Goal: Information Seeking & Learning: Find specific page/section

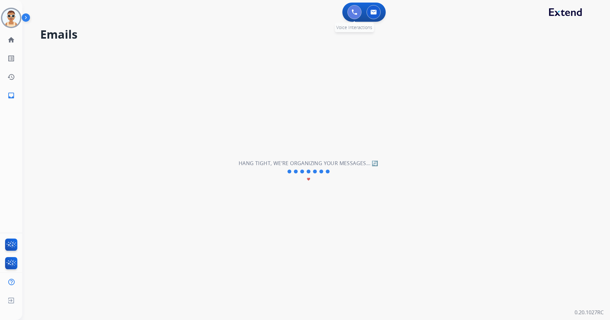
click at [353, 11] on img at bounding box center [355, 12] width 6 height 6
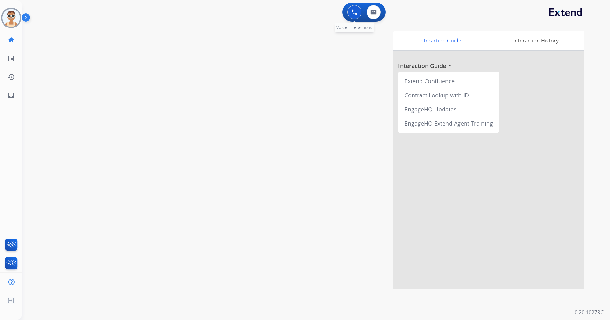
click at [353, 11] on img at bounding box center [355, 12] width 6 height 6
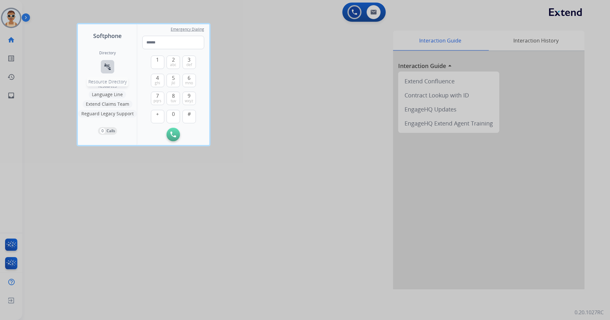
click at [109, 68] on mat-icon "connect_without_contact" at bounding box center [108, 67] width 8 height 8
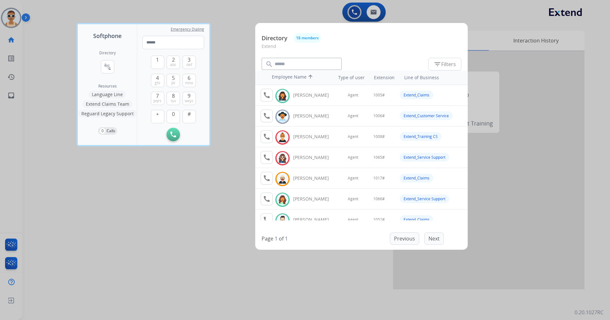
click at [228, 75] on div at bounding box center [305, 160] width 610 height 320
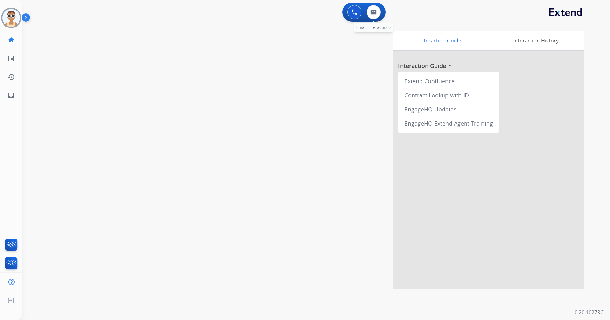
click at [380, 9] on div "0 Email Interactions" at bounding box center [373, 12] width 19 height 14
click at [375, 11] on img at bounding box center [374, 12] width 6 height 5
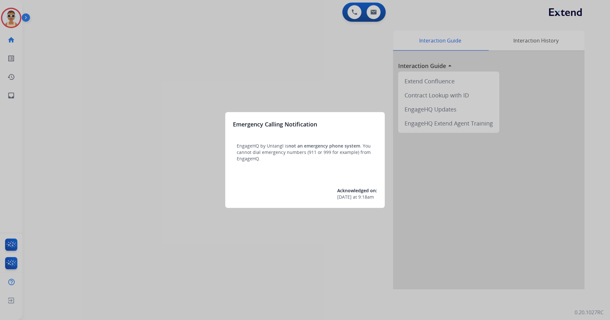
click at [281, 278] on div at bounding box center [305, 160] width 610 height 320
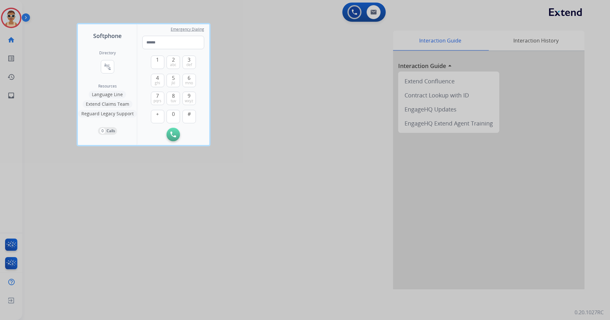
drag, startPoint x: 255, startPoint y: 244, endPoint x: 185, endPoint y: 185, distance: 92.0
click at [255, 243] on div at bounding box center [305, 160] width 610 height 320
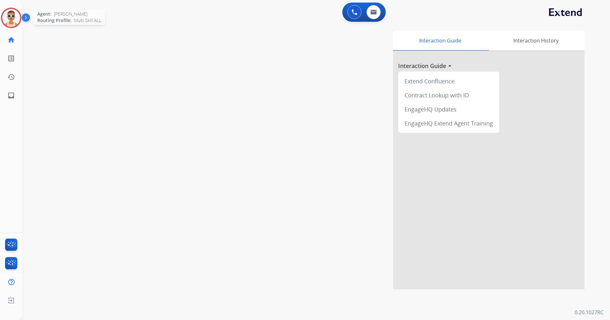
click at [9, 15] on img at bounding box center [11, 18] width 18 height 18
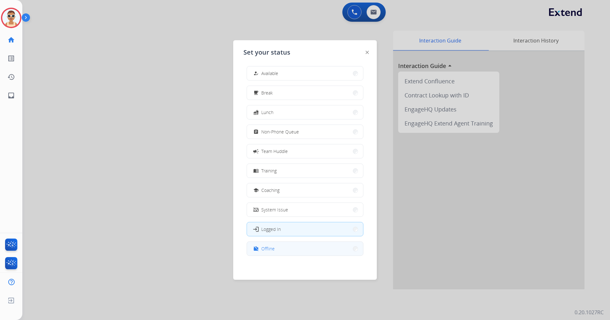
scroll to position [2, 0]
click at [294, 250] on button "work_off Offline" at bounding box center [305, 248] width 116 height 14
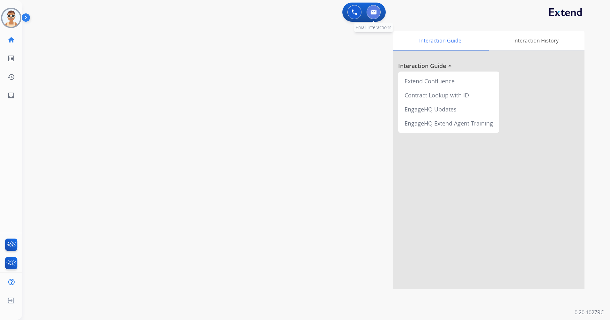
click at [373, 7] on button at bounding box center [374, 12] width 14 height 14
select select "**********"
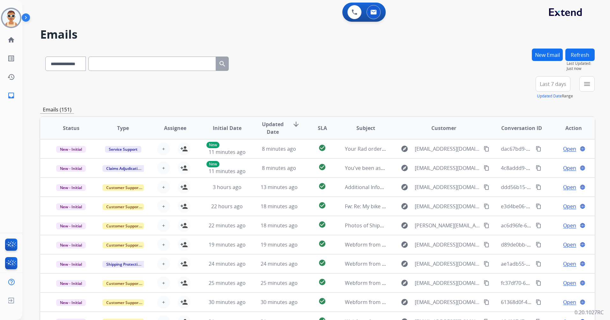
click at [118, 65] on input "text" at bounding box center [152, 63] width 128 height 14
paste input "**********"
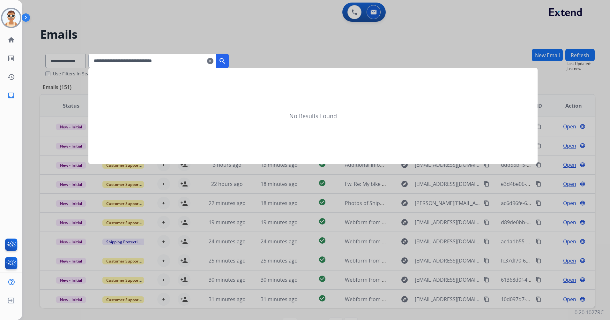
type input "**********"
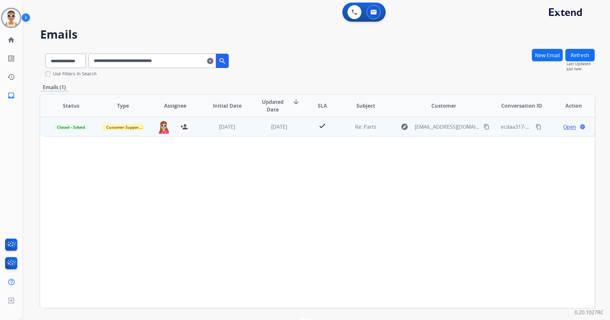
click at [563, 127] on span "Open" at bounding box center [569, 127] width 13 height 8
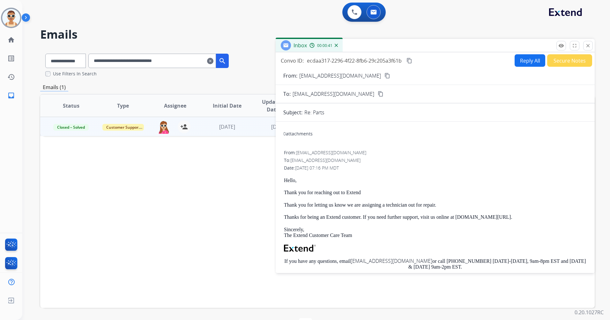
drag, startPoint x: 587, startPoint y: 44, endPoint x: 530, endPoint y: 52, distance: 57.4
click at [587, 44] on mat-icon "close" at bounding box center [588, 46] width 6 height 6
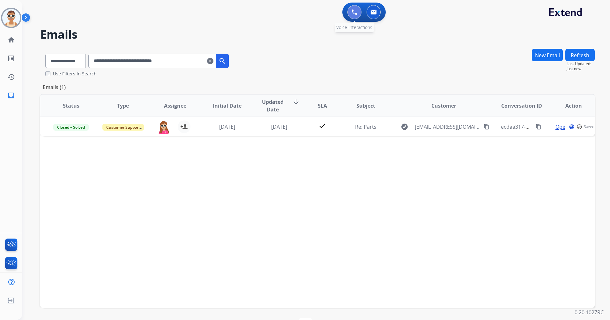
click at [354, 15] on img at bounding box center [355, 12] width 6 height 6
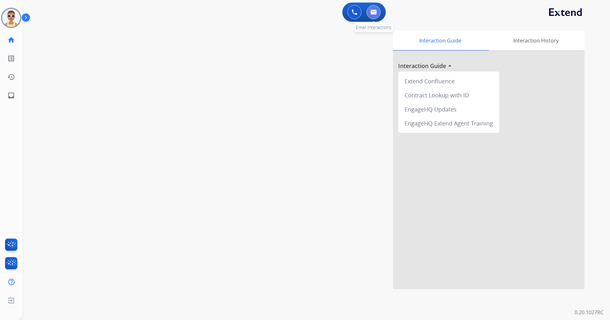
click at [372, 14] on img at bounding box center [374, 12] width 6 height 5
select select "**********"
